Goal: Complete application form: Complete application form

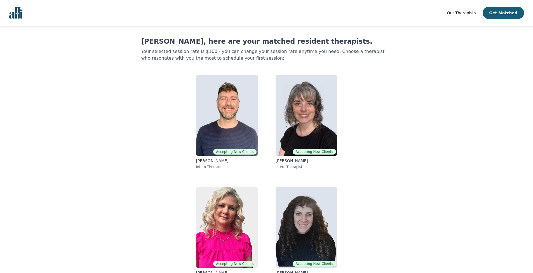
scroll to position [19, 0]
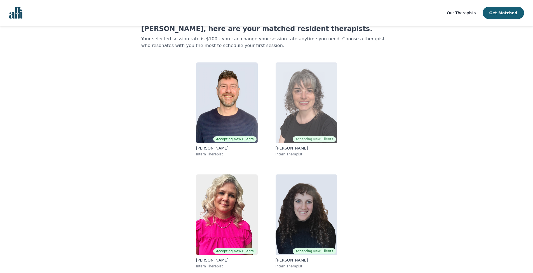
click at [304, 105] on img at bounding box center [306, 102] width 62 height 81
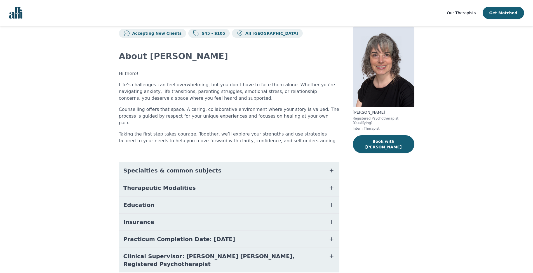
scroll to position [14, 0]
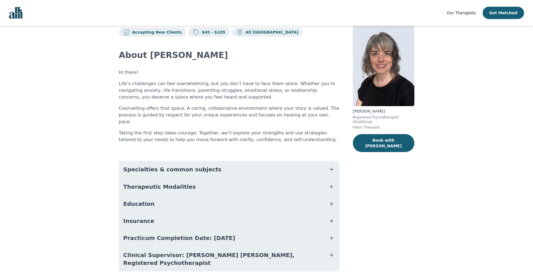
click at [329, 217] on icon "button" at bounding box center [331, 220] width 7 height 7
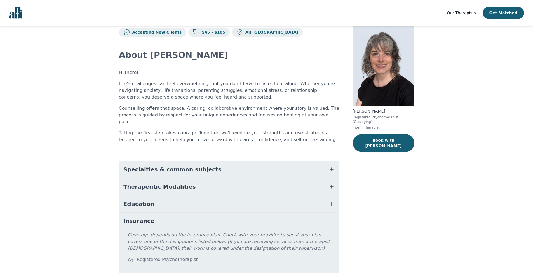
click at [329, 217] on icon "button" at bounding box center [331, 220] width 7 height 7
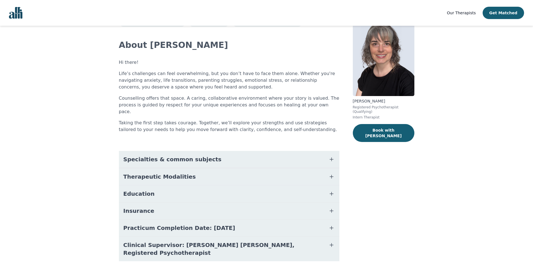
scroll to position [0, 0]
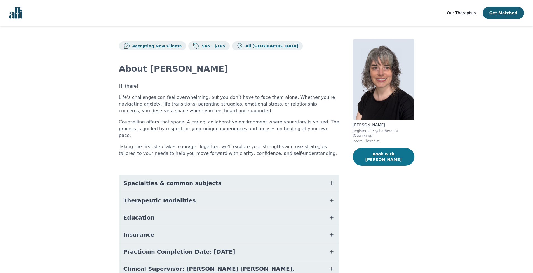
click at [386, 153] on button "Book with Melanie" at bounding box center [384, 157] width 62 height 18
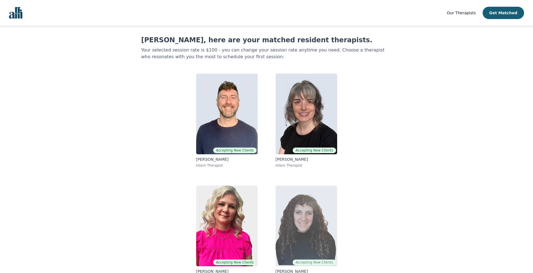
click at [296, 214] on img at bounding box center [306, 225] width 62 height 81
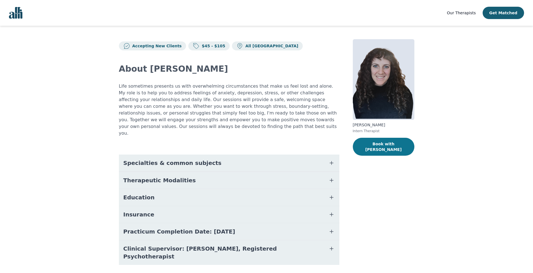
click at [381, 143] on button "Book with Shira" at bounding box center [384, 147] width 62 height 18
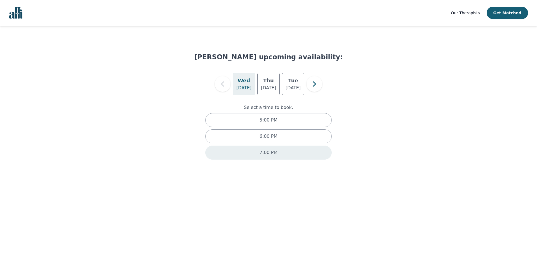
click at [273, 154] on p "7:00 PM" at bounding box center [268, 152] width 18 height 7
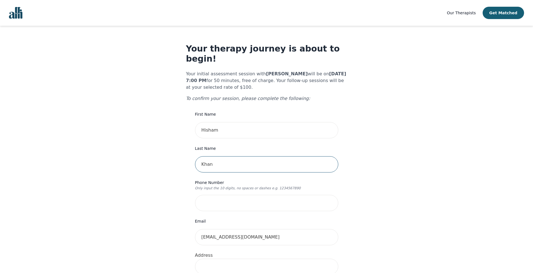
type input "Khan"
type input "4167959548"
click at [392, 178] on div "Your therapy journey is about to begin! Your initial assessment session with Sh…" at bounding box center [266, 277] width 519 height 502
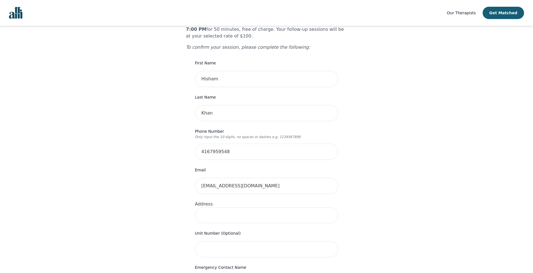
scroll to position [77, 0]
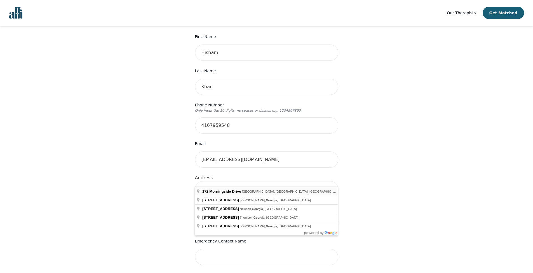
type input "[STREET_ADDRESS][PERSON_NAME]"
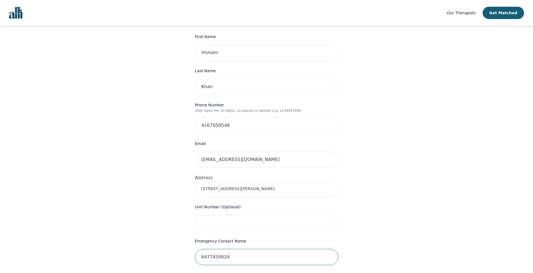
type input "6477454624"
click at [380, 194] on div "Your therapy journey is about to begin! Your initial assessment session with Sh…" at bounding box center [266, 199] width 519 height 502
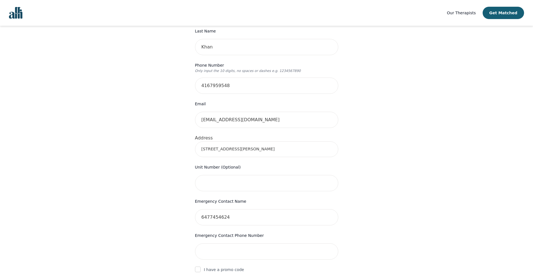
scroll to position [141, 0]
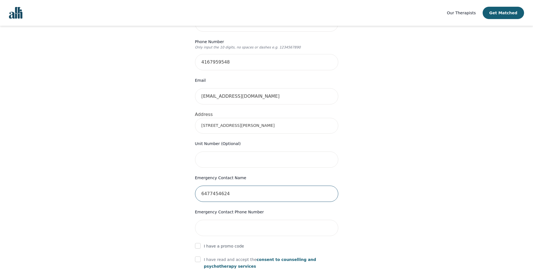
drag, startPoint x: 245, startPoint y: 185, endPoint x: 177, endPoint y: 180, distance: 67.9
click at [177, 180] on div "Your therapy journey is about to begin! Your initial assessment session with Sh…" at bounding box center [266, 136] width 519 height 502
paste input "6477454624"
type input "6477454624"
click at [226, 185] on input "text" at bounding box center [266, 193] width 143 height 16
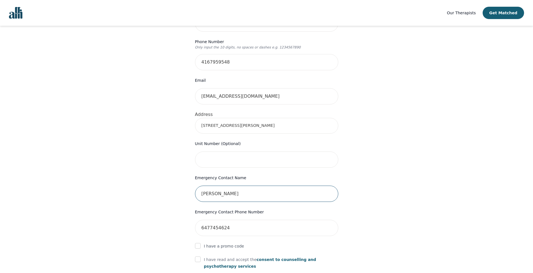
type input "[PERSON_NAME]"
click at [408, 184] on div "Your therapy journey is about to begin! Your initial assessment session with Sh…" at bounding box center [266, 136] width 519 height 502
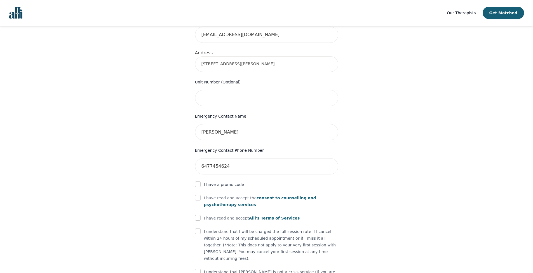
scroll to position [231, 0]
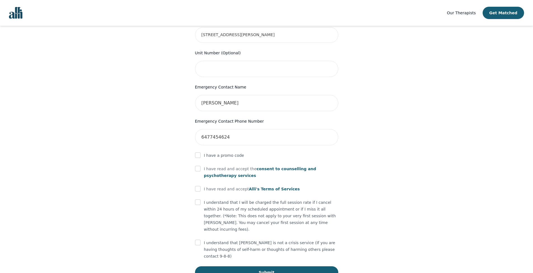
click at [199, 165] on input "checkbox" at bounding box center [198, 168] width 6 height 6
checkbox input "true"
click at [198, 186] on input "checkbox" at bounding box center [198, 189] width 6 height 6
checkbox input "true"
click at [199, 199] on input "checkbox" at bounding box center [198, 202] width 6 height 6
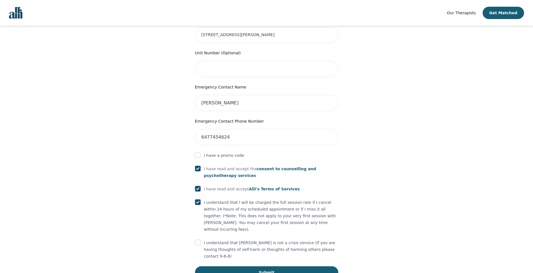
checkbox input "true"
click at [198, 239] on input "checkbox" at bounding box center [198, 242] width 6 height 6
checkbox input "true"
click at [270, 266] on button "Submit" at bounding box center [266, 272] width 143 height 12
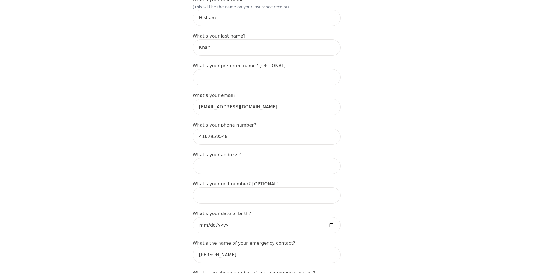
scroll to position [121, 0]
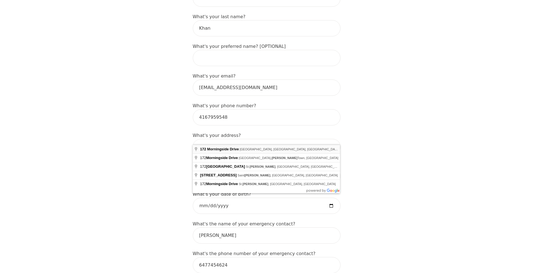
type input "[STREET_ADDRESS][PERSON_NAME]"
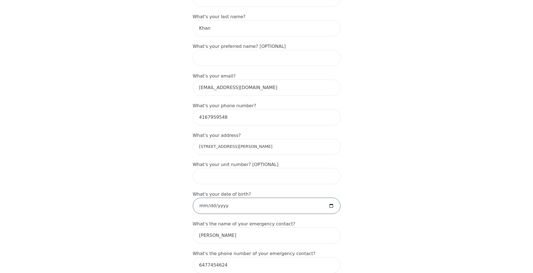
click at [248, 198] on input "date" at bounding box center [267, 205] width 148 height 16
type input "[DATE]"
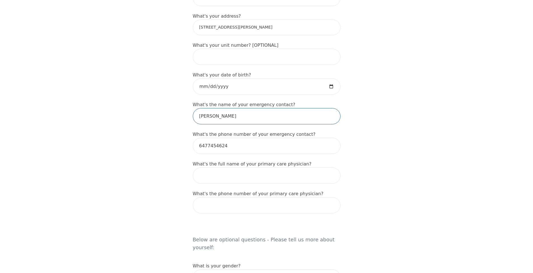
scroll to position [265, 0]
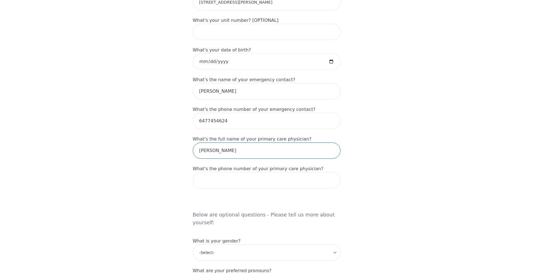
type input "[PERSON_NAME]"
click at [462, 1] on div "Intake Assessment for [PERSON_NAME] Part 1 of 2: Tell Us About Yourself Please …" at bounding box center [266, 179] width 533 height 844
click at [261, 172] on input "905456" at bounding box center [267, 180] width 148 height 16
click at [258, 172] on input "905456" at bounding box center [267, 180] width 148 height 16
type input "9054569005"
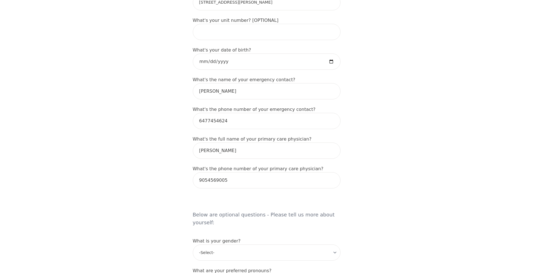
click at [415, 181] on div "Intake Assessment for [PERSON_NAME] Part 1 of 2: Tell Us About Yourself Please …" at bounding box center [266, 179] width 533 height 844
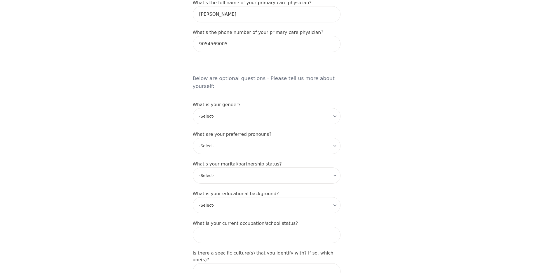
scroll to position [443, 0]
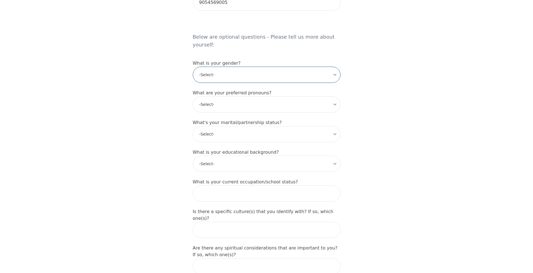
select select "[DEMOGRAPHIC_DATA]"
select select "he/him"
select select "Married"
select select "Professional degree"
click at [313, 185] on input "text" at bounding box center [267, 193] width 148 height 16
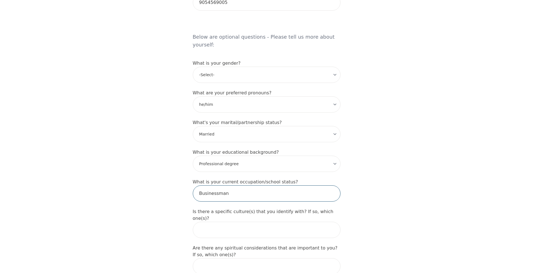
type input "Businessman"
click at [280, 221] on input "text" at bounding box center [267, 229] width 148 height 16
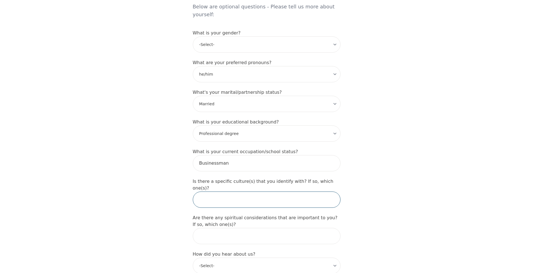
scroll to position [517, 0]
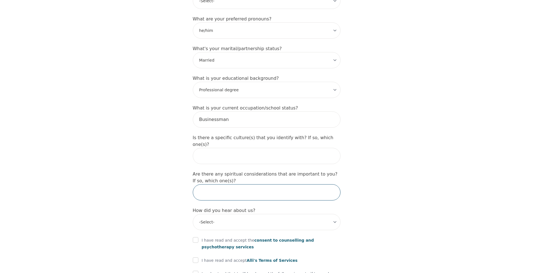
click at [254, 184] on input "text" at bounding box center [267, 192] width 148 height 16
type input "[DEMOGRAPHIC_DATA]"
click at [251, 148] on input "text" at bounding box center [267, 156] width 148 height 16
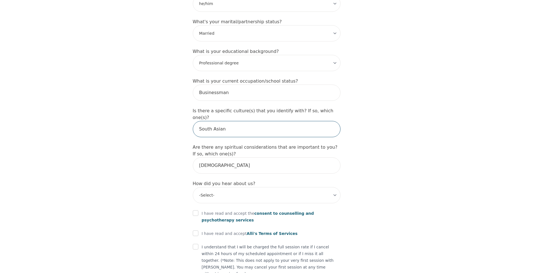
scroll to position [580, 0]
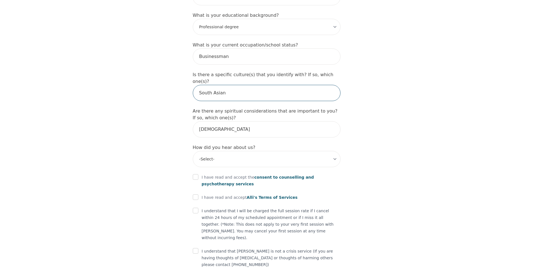
type input "South Asian"
select select "Instagram"
click at [196, 174] on input "checkbox" at bounding box center [196, 177] width 6 height 6
checkbox input "true"
click at [194, 194] on input "checkbox" at bounding box center [196, 197] width 6 height 6
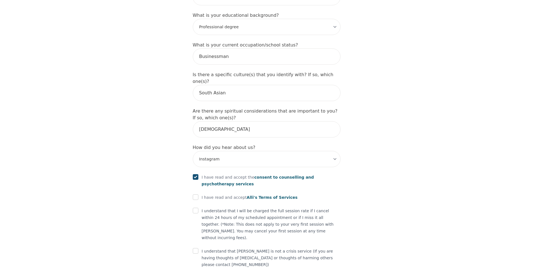
checkbox input "true"
click at [196, 207] on input "checkbox" at bounding box center [196, 210] width 6 height 6
checkbox input "true"
click at [195, 248] on input "checkbox" at bounding box center [196, 251] width 6 height 6
checkbox input "true"
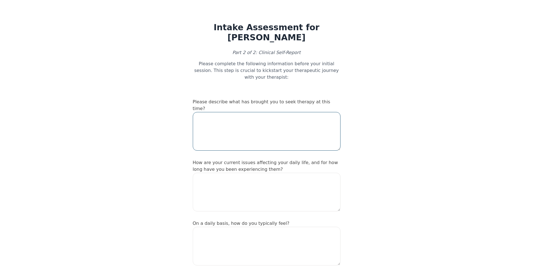
click at [245, 112] on textarea at bounding box center [267, 131] width 148 height 39
type textarea "I have severe anxiety, [MEDICAL_DATA], just feeling low and uninterested in thi…"
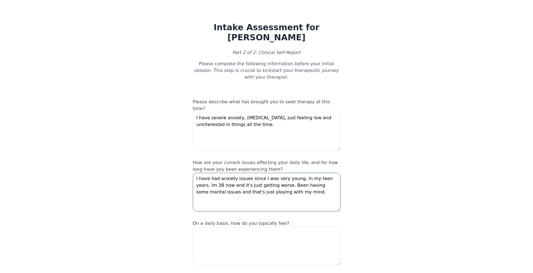
type textarea "I have had anxiety issues since I was very young. In my teen years. im 38 now a…"
type textarea "V"
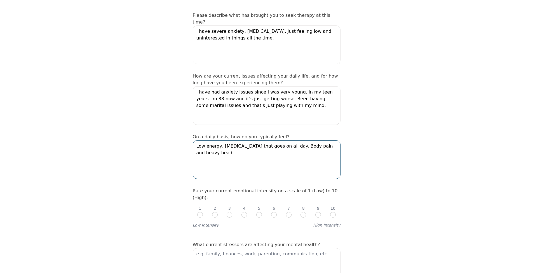
scroll to position [166, 0]
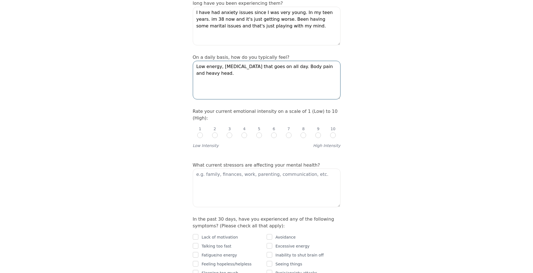
type textarea "Low energy, [MEDICAL_DATA] that goes on all day. Body pain and heavy head."
click at [334, 132] on input "radio" at bounding box center [333, 135] width 6 height 6
radio input "true"
click at [243, 168] on textarea at bounding box center [267, 187] width 148 height 39
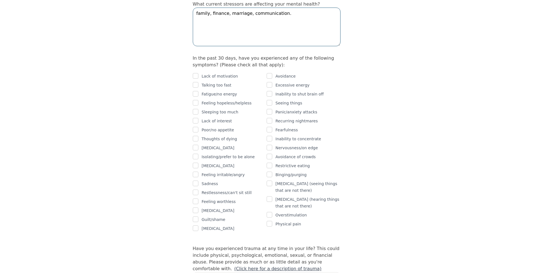
scroll to position [324, 0]
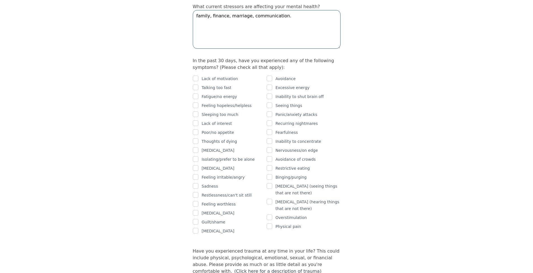
type textarea "family, finance, marriage, communication."
click at [196, 75] on input "checkbox" at bounding box center [196, 78] width 6 height 6
checkbox input "true"
click at [196, 93] on input "checkbox" at bounding box center [196, 96] width 6 height 6
checkbox input "true"
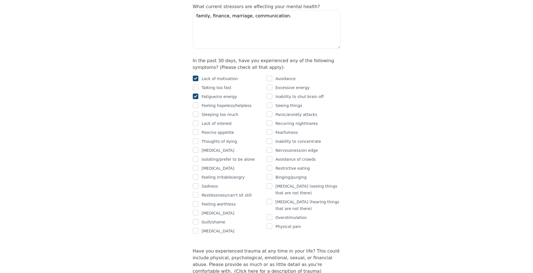
click at [196, 102] on input "checkbox" at bounding box center [196, 105] width 6 height 6
checkbox input "true"
click at [196, 111] on input "checkbox" at bounding box center [196, 114] width 6 height 6
checkbox input "true"
click at [196, 120] on input "checkbox" at bounding box center [196, 123] width 6 height 6
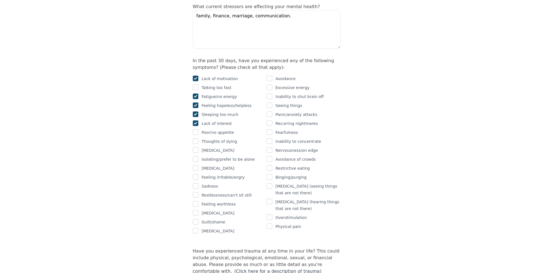
checkbox input "true"
click at [194, 129] on input "checkbox" at bounding box center [196, 132] width 6 height 6
checkbox input "true"
click at [196, 138] on input "checkbox" at bounding box center [196, 141] width 6 height 6
checkbox input "true"
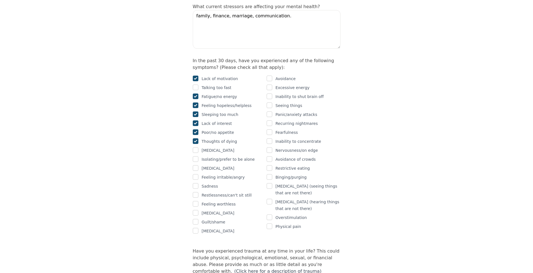
click at [197, 156] on input "checkbox" at bounding box center [196, 159] width 6 height 6
checkbox input "true"
click at [196, 165] on input "checkbox" at bounding box center [196, 168] width 6 height 6
checkbox input "true"
click at [195, 183] on input "checkbox" at bounding box center [196, 186] width 6 height 6
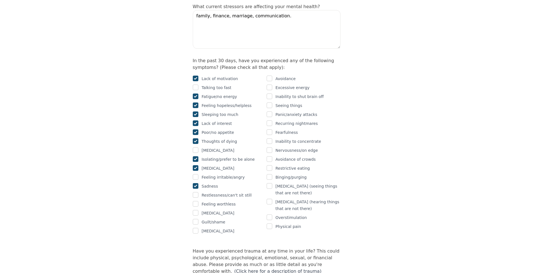
checkbox input "true"
click at [195, 192] on input "checkbox" at bounding box center [196, 195] width 6 height 6
checkbox input "true"
click at [195, 201] on input "checkbox" at bounding box center [196, 204] width 6 height 6
checkbox input "true"
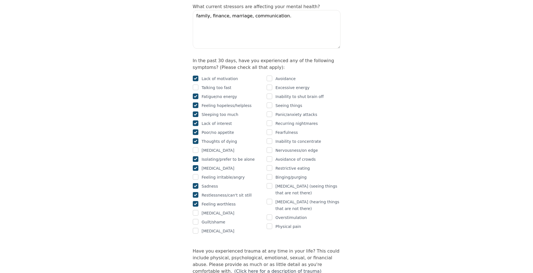
click at [269, 223] on input "checkbox" at bounding box center [269, 226] width 6 height 6
checkbox input "true"
click at [270, 174] on input "checkbox" at bounding box center [269, 177] width 6 height 6
checkbox input "true"
click at [270, 165] on input "checkbox" at bounding box center [269, 168] width 6 height 6
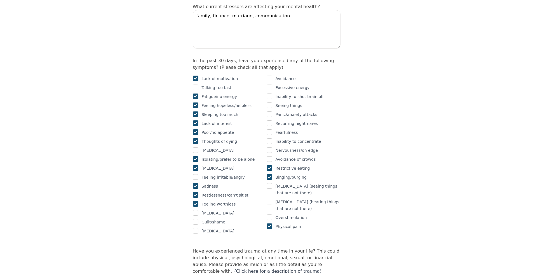
checkbox input "true"
click at [269, 156] on input "checkbox" at bounding box center [269, 159] width 6 height 6
checkbox input "true"
click at [269, 147] on input "checkbox" at bounding box center [269, 150] width 6 height 6
checkbox input "true"
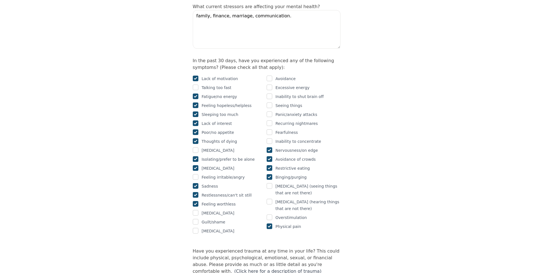
click at [270, 138] on input "checkbox" at bounding box center [269, 141] width 6 height 6
checkbox input "true"
click at [270, 111] on input "checkbox" at bounding box center [269, 114] width 6 height 6
checkbox input "true"
click at [271, 93] on input "checkbox" at bounding box center [269, 96] width 6 height 6
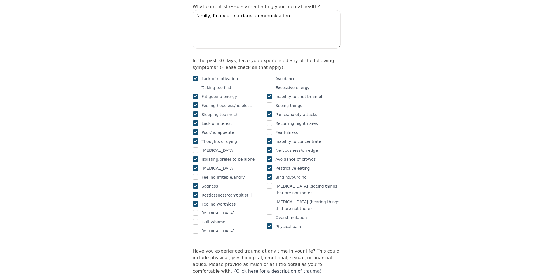
checkbox input "true"
click at [271, 75] on input "checkbox" at bounding box center [269, 78] width 6 height 6
checkbox input "true"
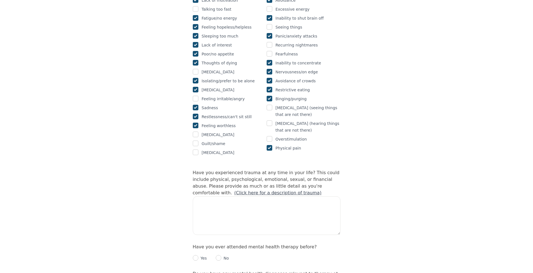
scroll to position [435, 0]
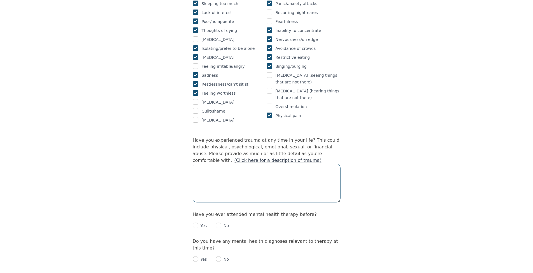
click at [285, 164] on textarea at bounding box center [267, 183] width 148 height 39
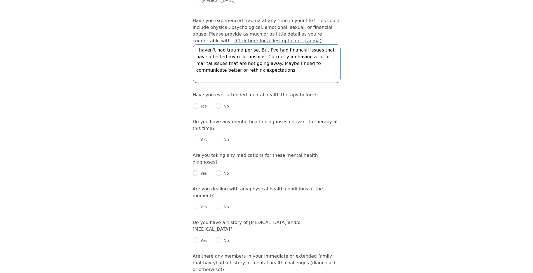
scroll to position [596, 0]
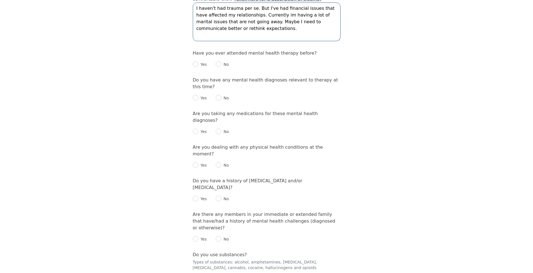
type textarea "I haven't had trauma per se. But I've had financial issues that have affected m…"
click at [196, 61] on input "radio" at bounding box center [196, 64] width 6 height 6
radio input "true"
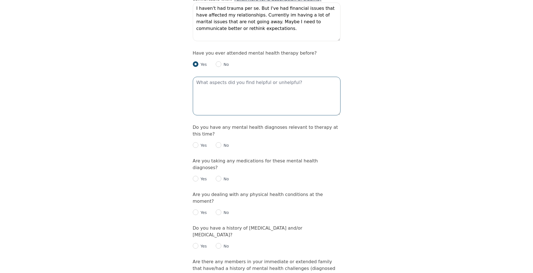
click at [235, 77] on textarea at bounding box center [267, 96] width 148 height 39
type textarea "I loved being listened to. Someone to talk to."
click at [197, 142] on input "radio" at bounding box center [196, 145] width 6 height 6
radio input "true"
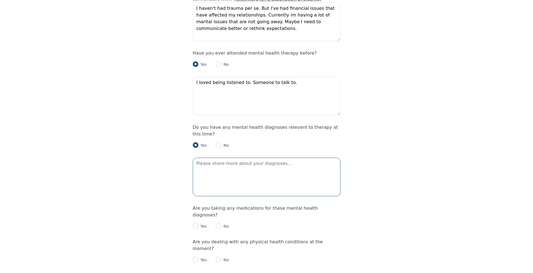
click at [204, 157] on textarea at bounding box center [267, 176] width 148 height 39
click at [217, 142] on input "radio" at bounding box center [219, 145] width 6 height 6
radio input "true"
radio input "false"
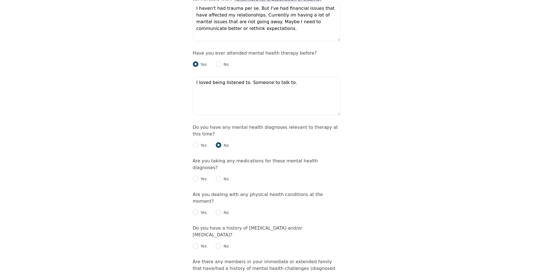
click at [219, 176] on input "radio" at bounding box center [219, 179] width 6 height 6
radio input "true"
click at [219, 209] on input "radio" at bounding box center [219, 212] width 6 height 6
radio input "true"
click at [219, 243] on input "radio" at bounding box center [219, 246] width 6 height 6
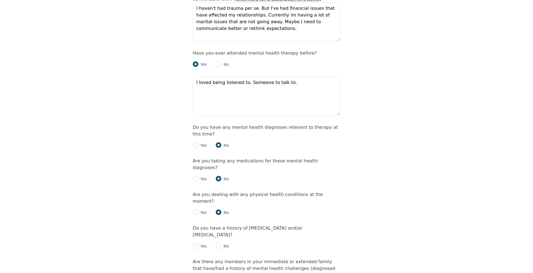
radio input "true"
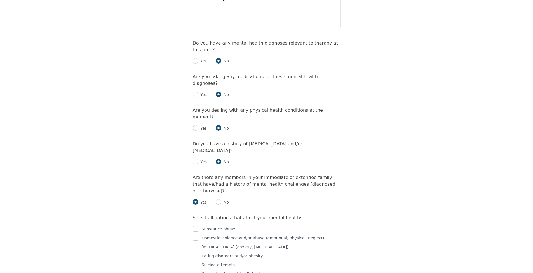
scroll to position [719, 0]
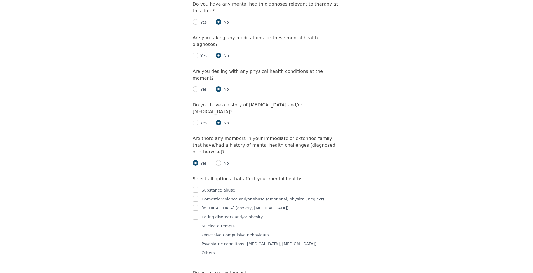
click at [195, 205] on input "checkbox" at bounding box center [196, 208] width 6 height 6
checkbox input "true"
click at [196, 240] on input "checkbox" at bounding box center [196, 243] width 6 height 6
checkbox input "true"
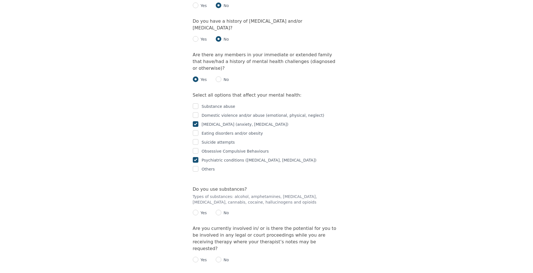
scroll to position [832, 0]
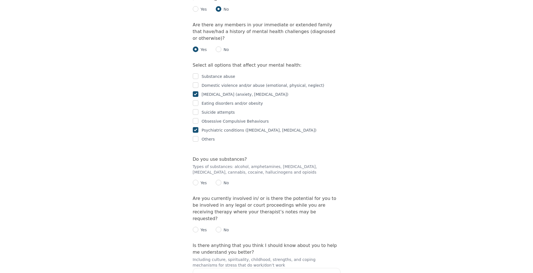
click at [219, 179] on input "radio" at bounding box center [219, 182] width 6 height 6
radio input "true"
click at [219, 226] on input "radio" at bounding box center [219, 229] width 6 height 6
radio input "true"
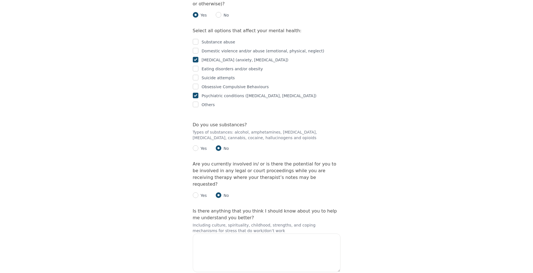
scroll to position [868, 0]
click at [253, 232] on textarea at bounding box center [267, 251] width 148 height 39
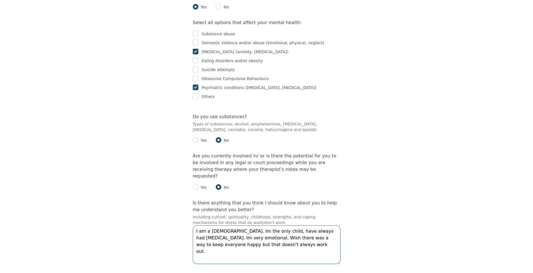
scroll to position [904, 0]
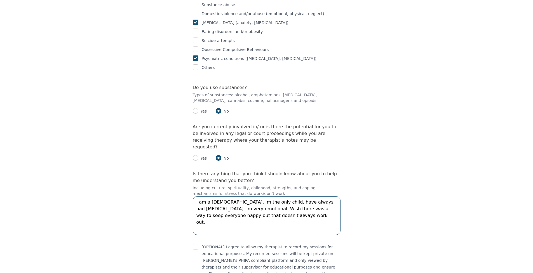
type textarea "I am a [DEMOGRAPHIC_DATA]. Im the only child, have always had [MEDICAL_DATA]. I…"
